Goal: Navigation & Orientation: Find specific page/section

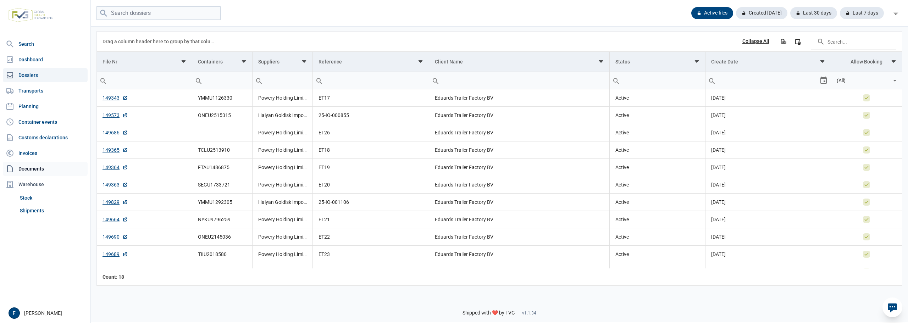
click at [30, 167] on link "Documents" at bounding box center [45, 169] width 85 height 14
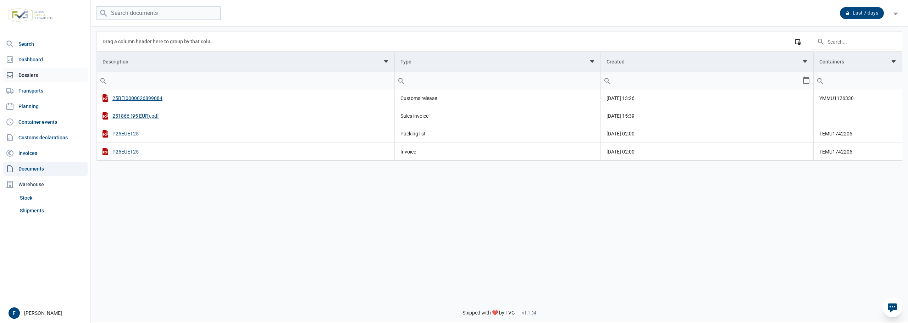
click at [25, 76] on link "Dossiers" at bounding box center [45, 75] width 85 height 14
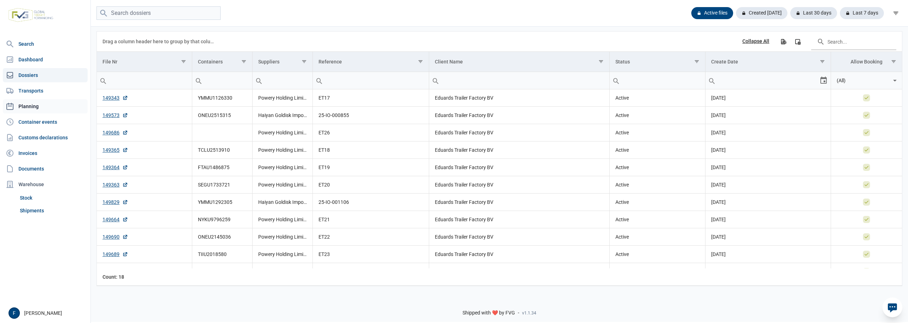
click at [28, 102] on link "Planning" at bounding box center [45, 106] width 85 height 14
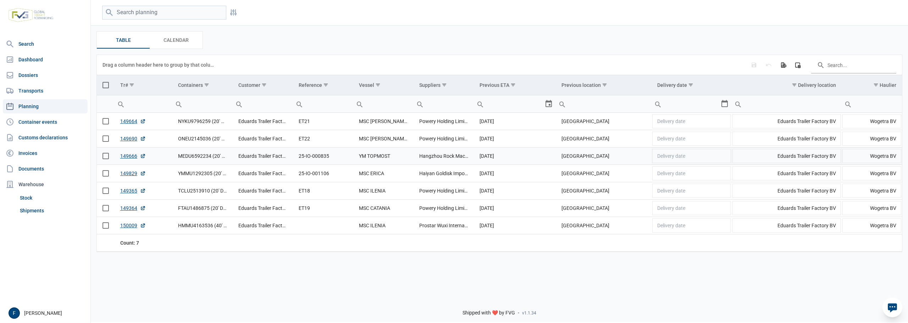
click at [336, 158] on td "25-IO-000835" at bounding box center [323, 156] width 60 height 17
